Goal: Information Seeking & Learning: Learn about a topic

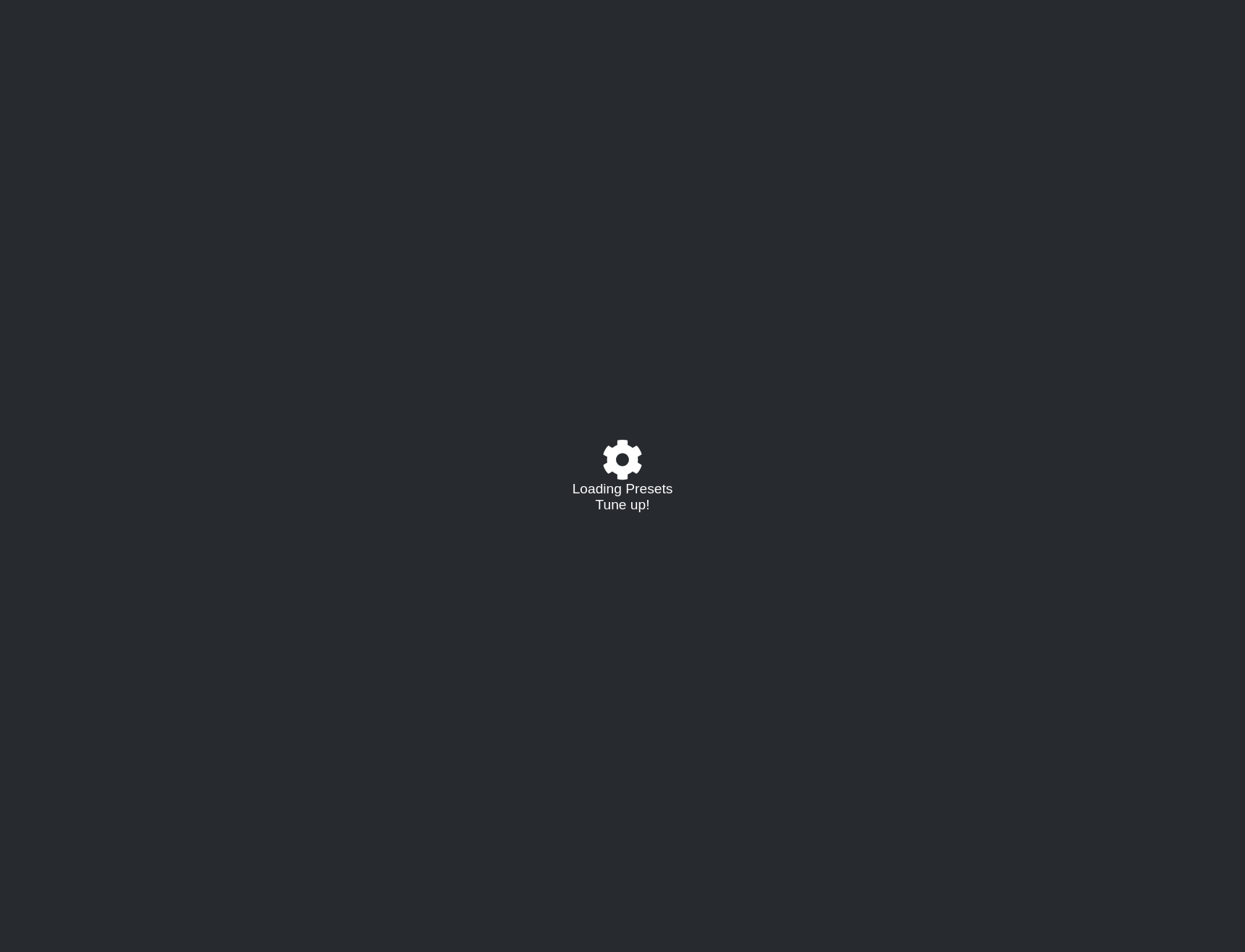
select select "/022288847105"
select select "A"
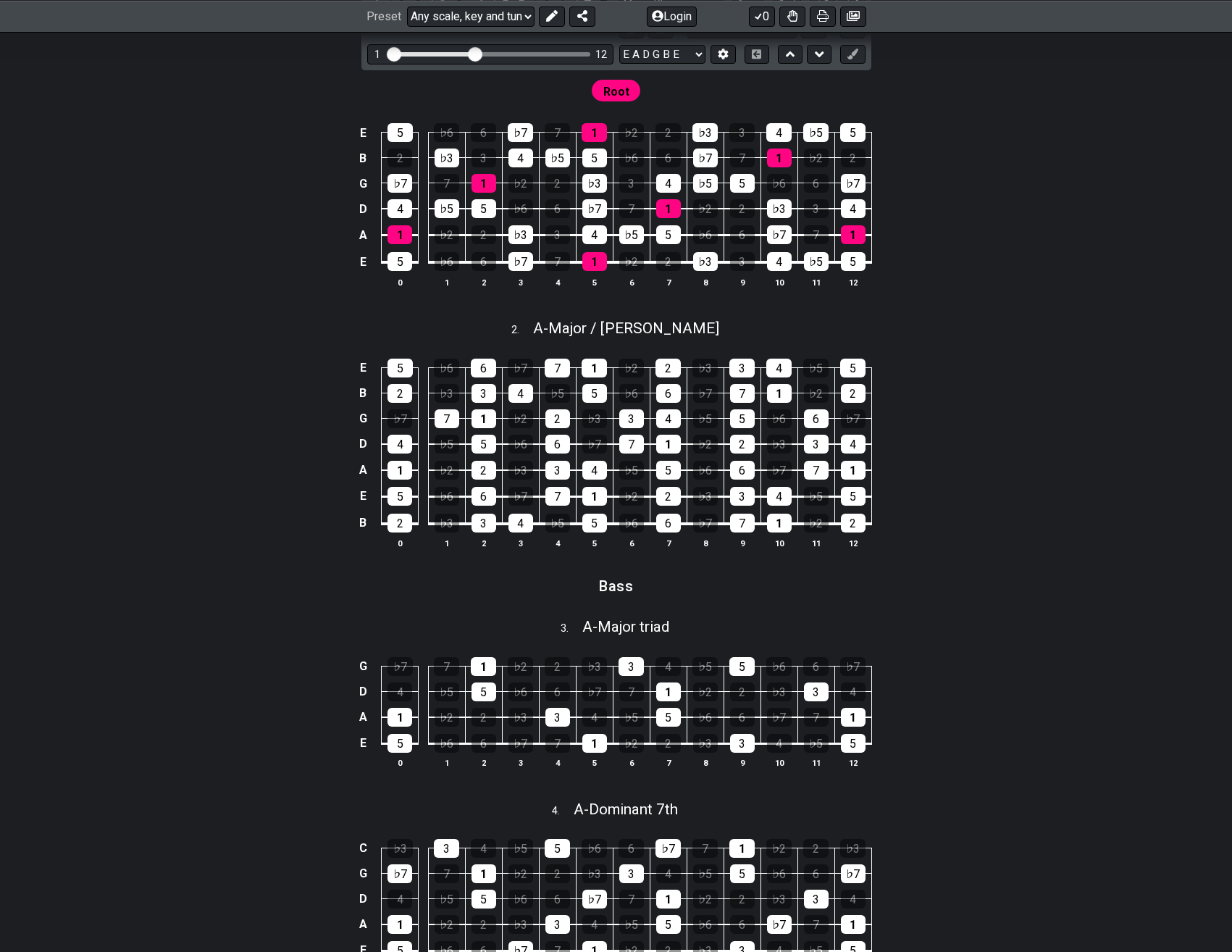
scroll to position [441, 0]
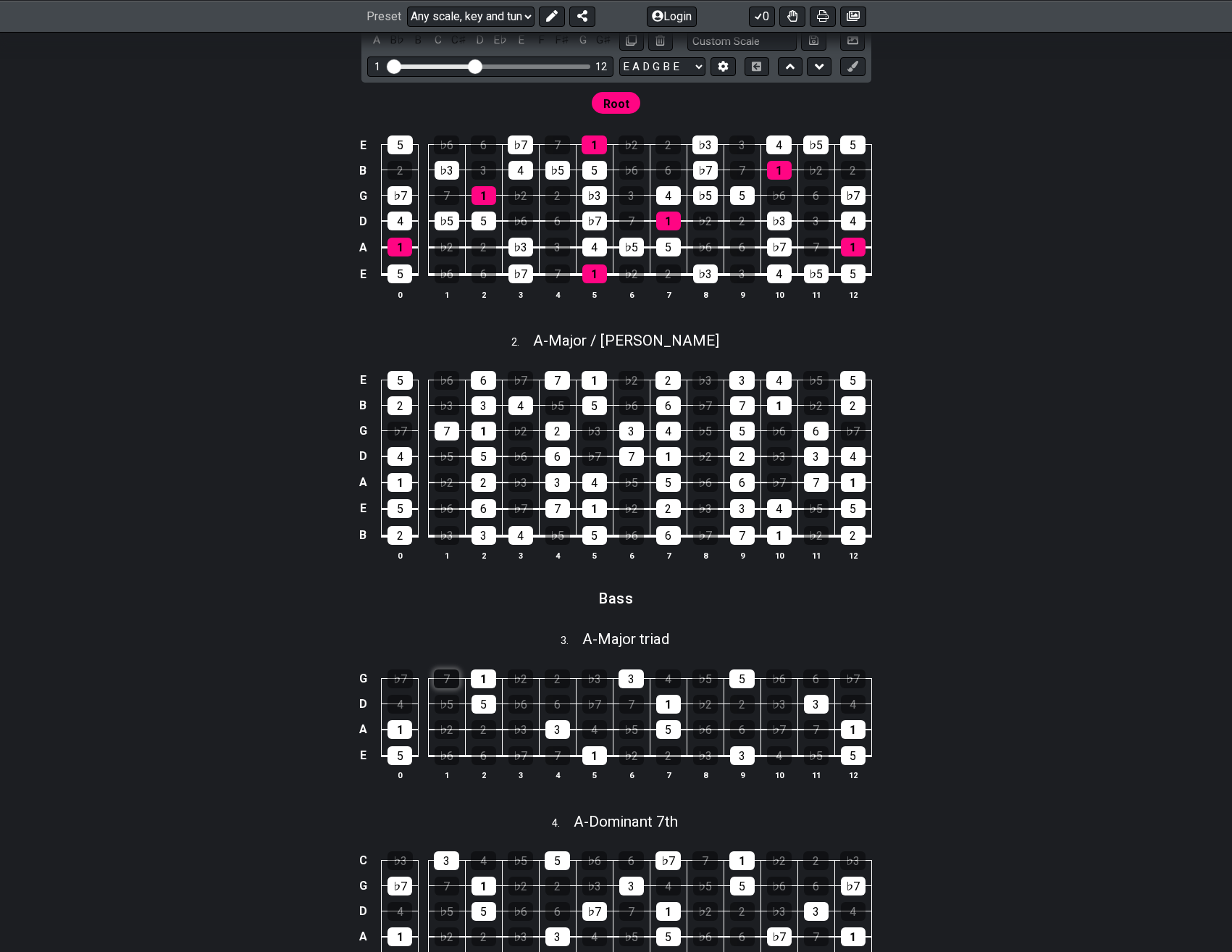
click at [453, 679] on div "7" at bounding box center [446, 679] width 25 height 19
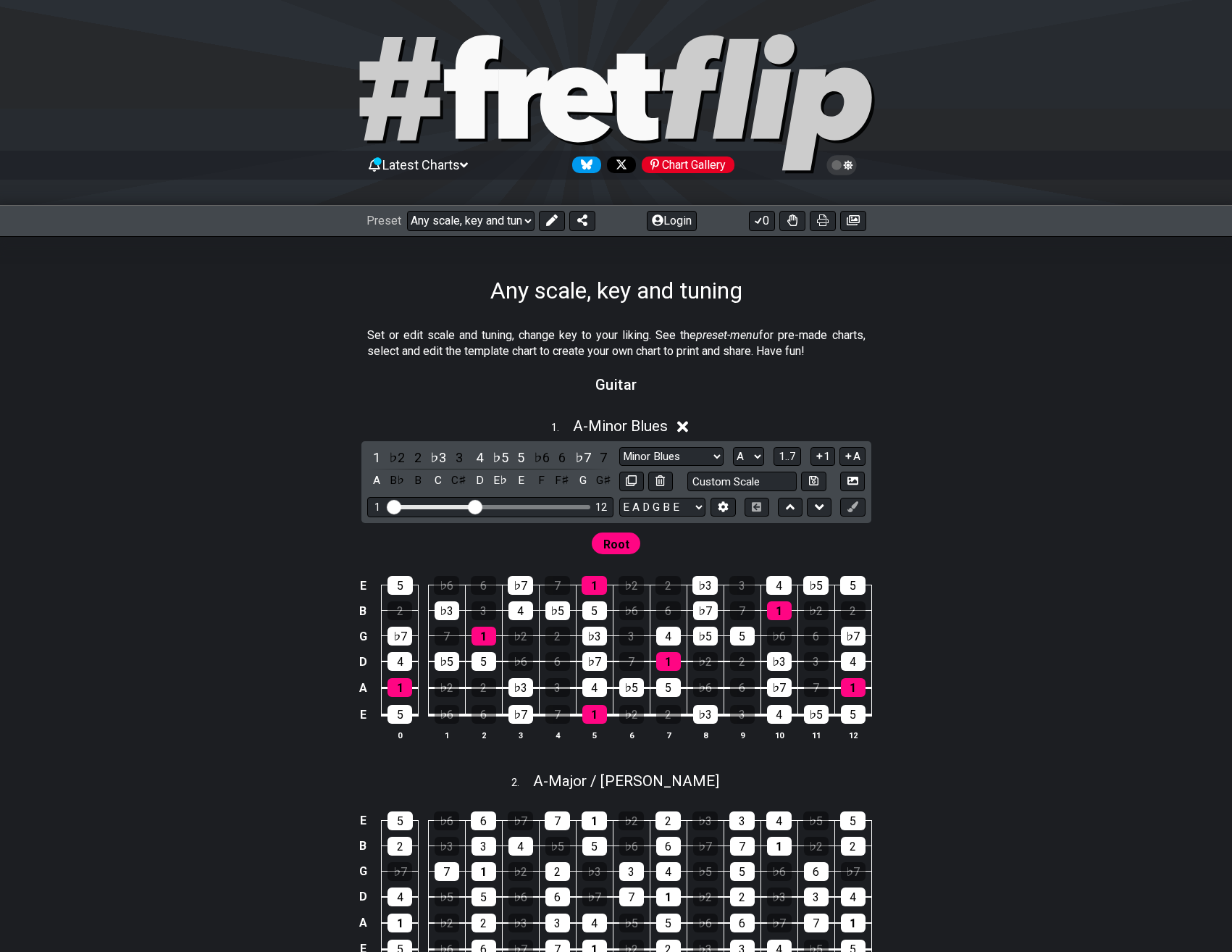
click at [686, 428] on icon at bounding box center [682, 427] width 11 height 11
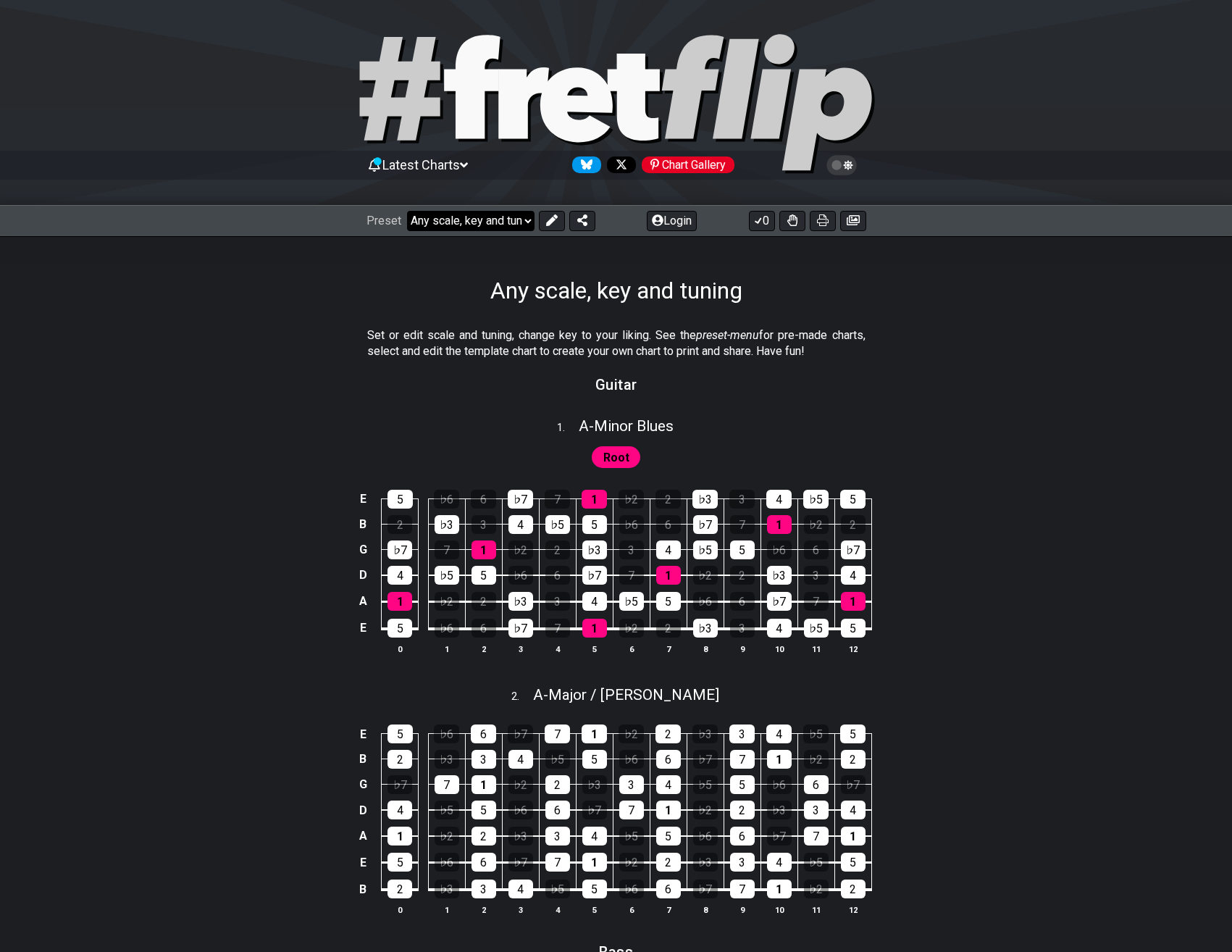
click at [407, 211] on select "Welcome to #fretflip! Any scale, key and tuning Custom Preset Minor Pentatonic …" at bounding box center [471, 221] width 127 height 20
click option "The CAGED System" at bounding box center [0, 0] width 0 height 0
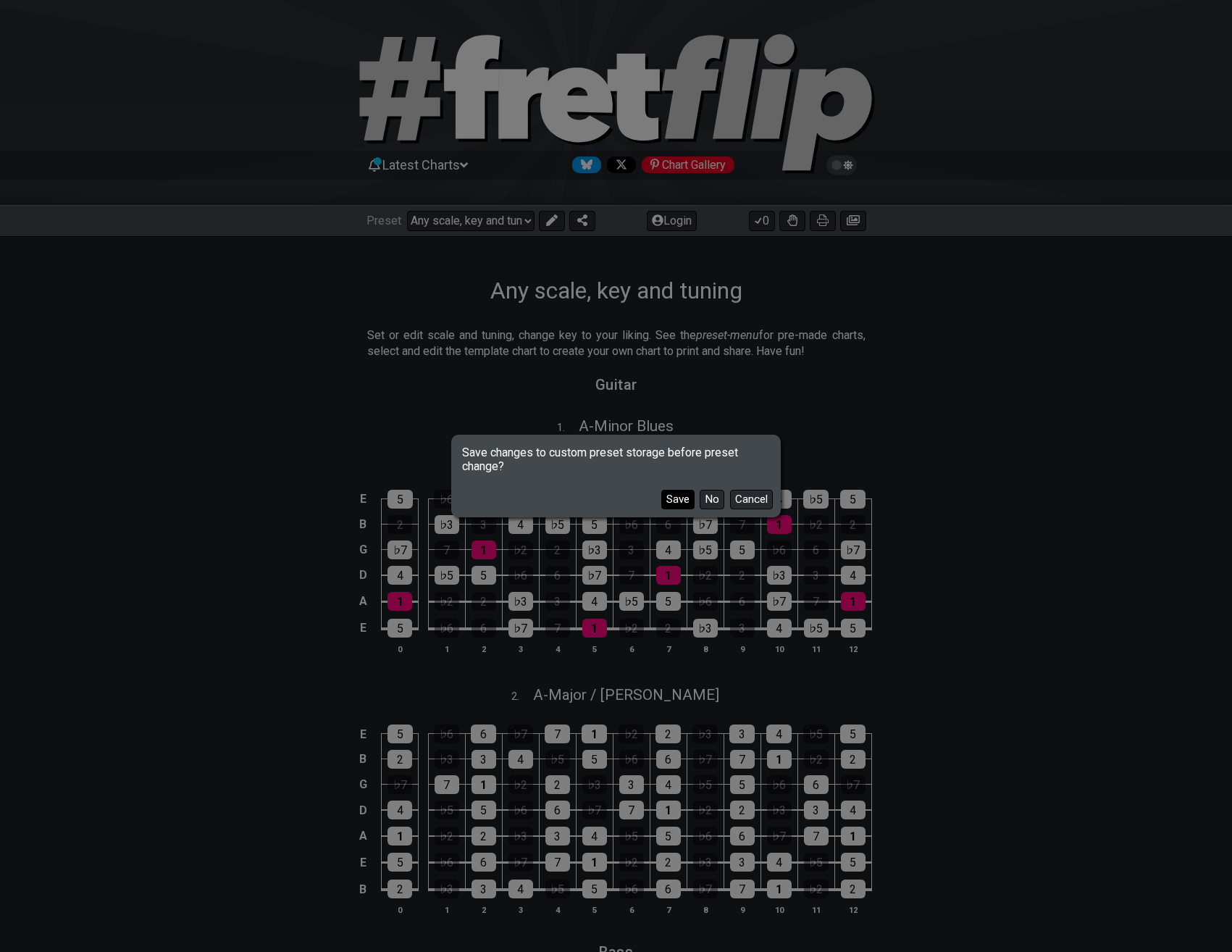
click at [680, 497] on button "Save" at bounding box center [677, 499] width 33 height 19
select select "/the-caged-system"
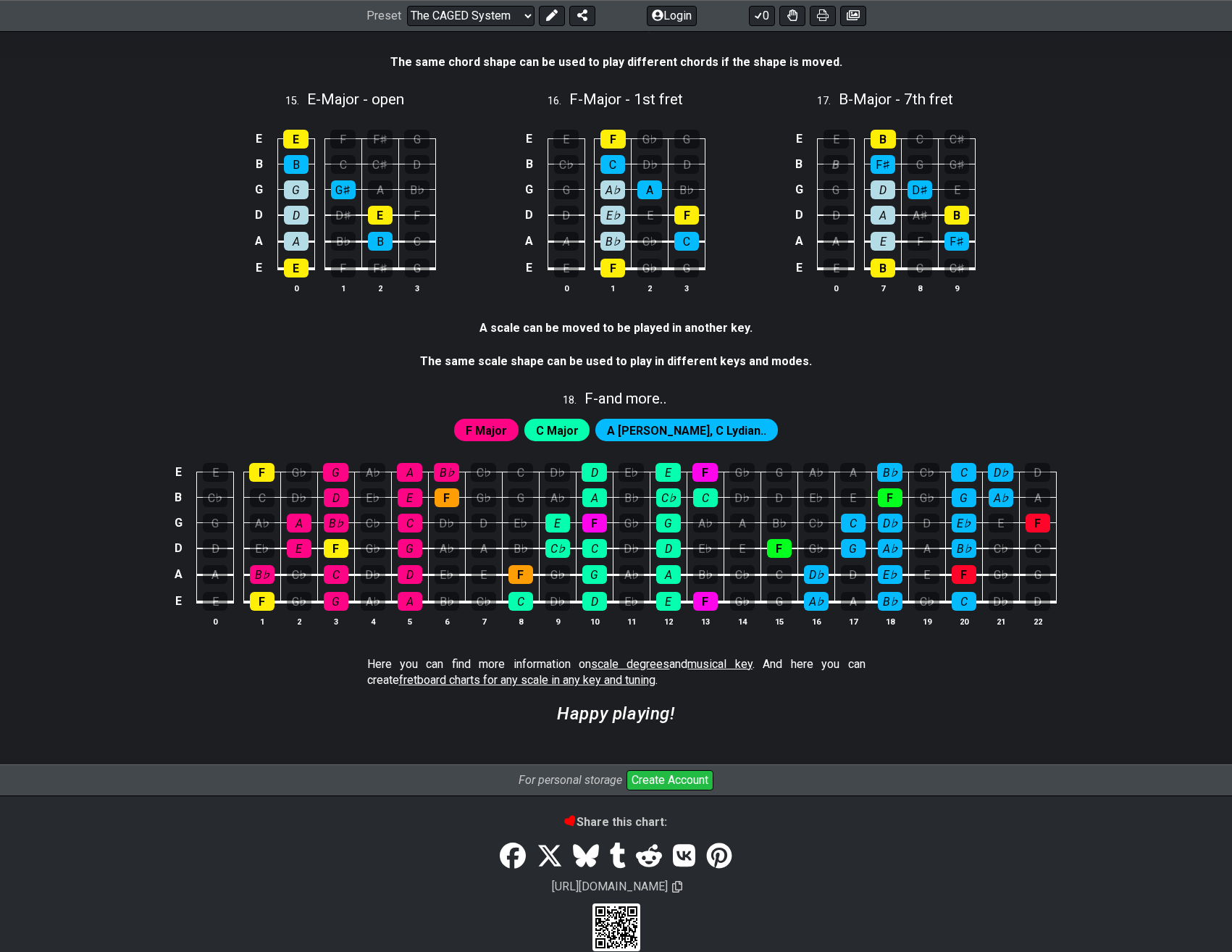
scroll to position [3648, 0]
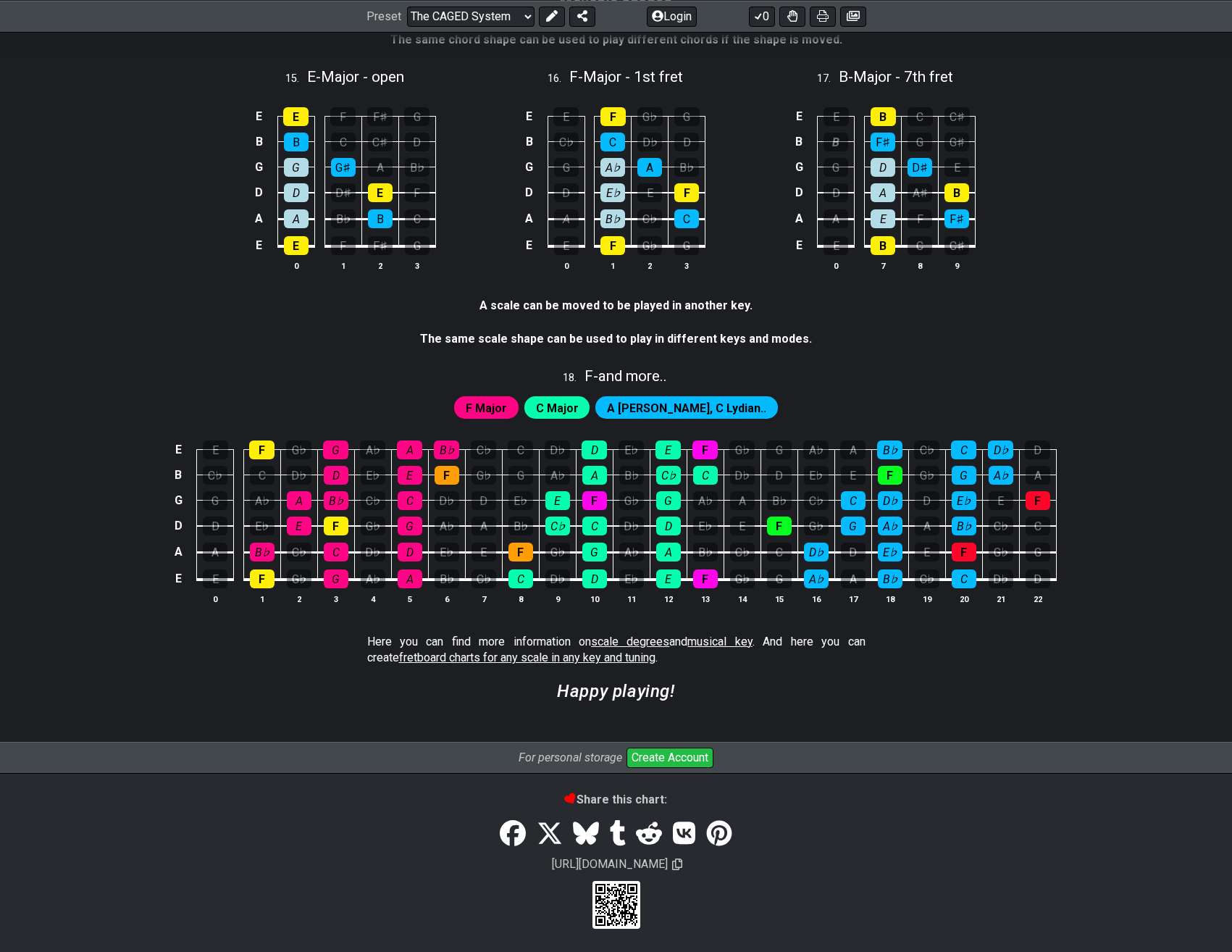
drag, startPoint x: 150, startPoint y: 344, endPoint x: 147, endPoint y: 649, distance: 305.0
